Goal: Task Accomplishment & Management: Use online tool/utility

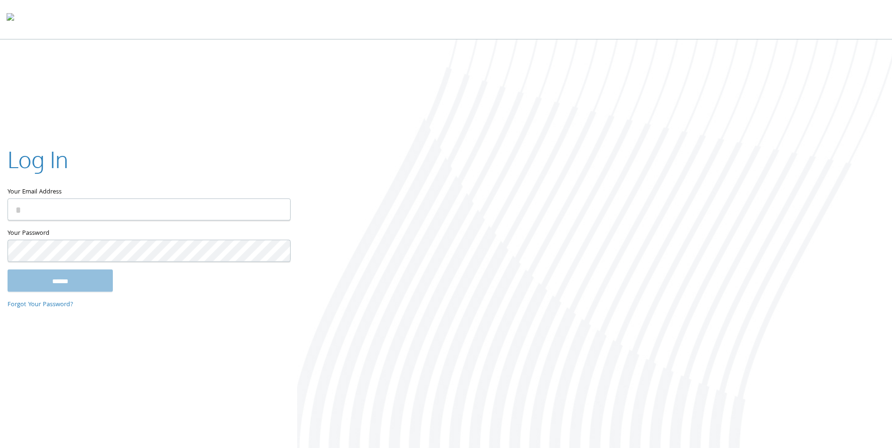
click at [154, 209] on input "Your Email Address" at bounding box center [149, 210] width 283 height 22
type input "**********"
click at [68, 289] on input "******" at bounding box center [60, 281] width 105 height 23
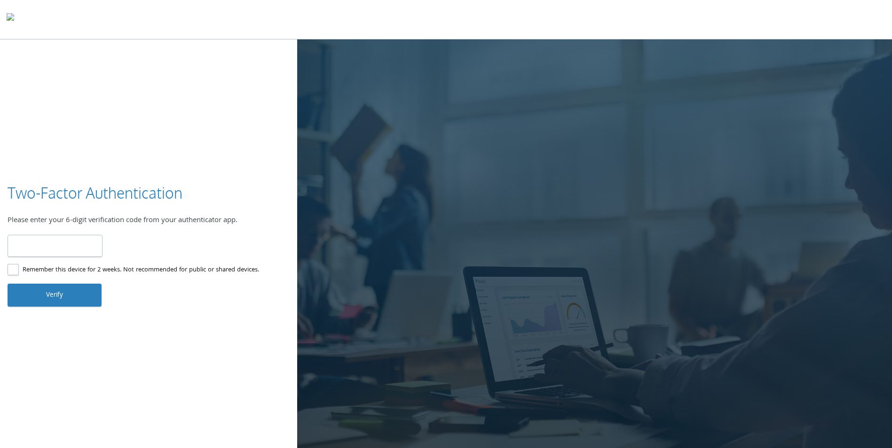
type input "******"
